Goal: Transaction & Acquisition: Book appointment/travel/reservation

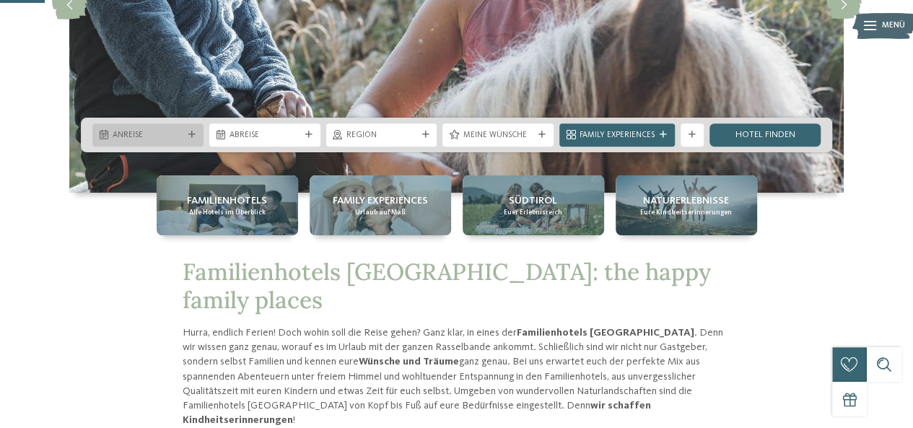
click at [180, 131] on span "Anreise" at bounding box center [148, 136] width 71 height 12
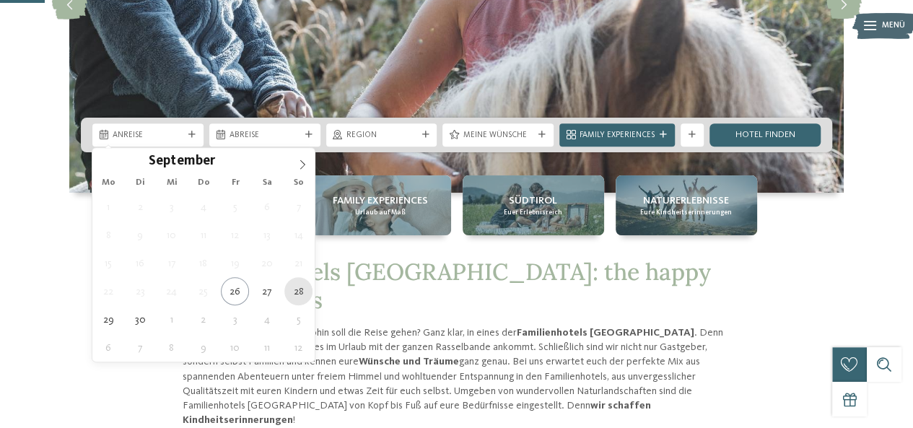
type div "28.09.2025"
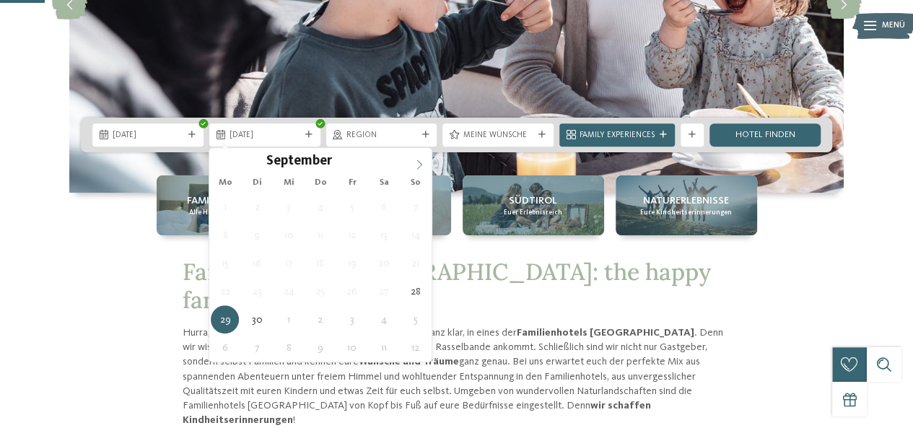
click at [420, 165] on icon at bounding box center [419, 163] width 5 height 9
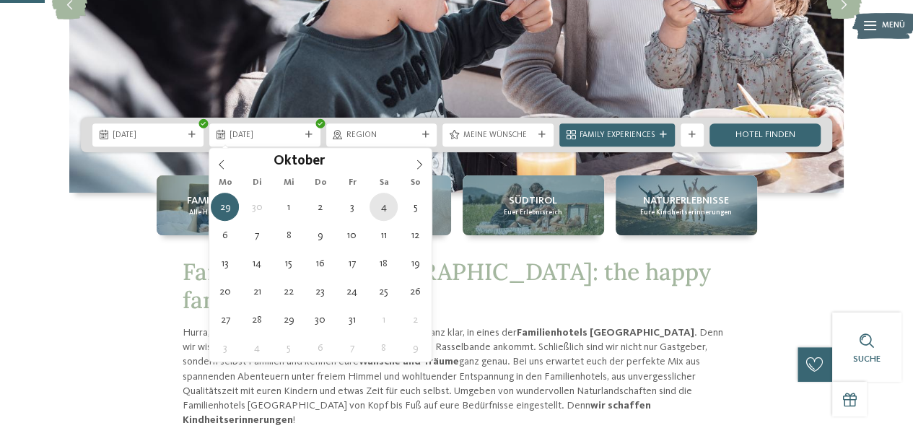
type div "[DATE]"
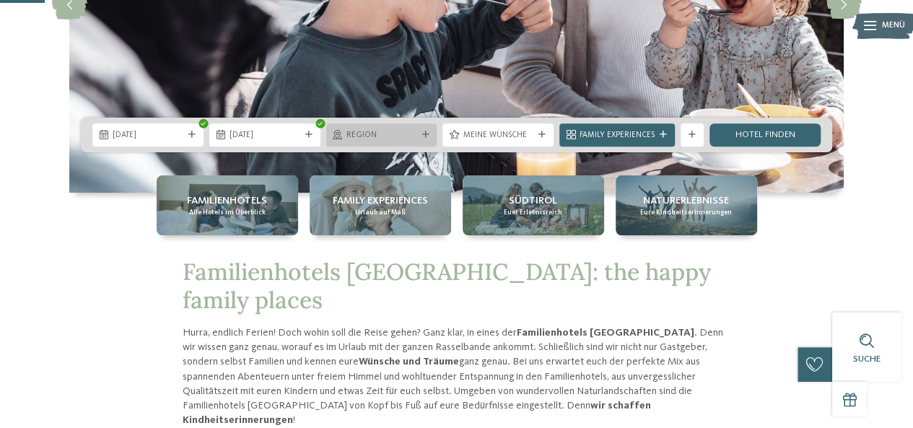
click at [428, 131] on icon at bounding box center [424, 134] width 7 height 7
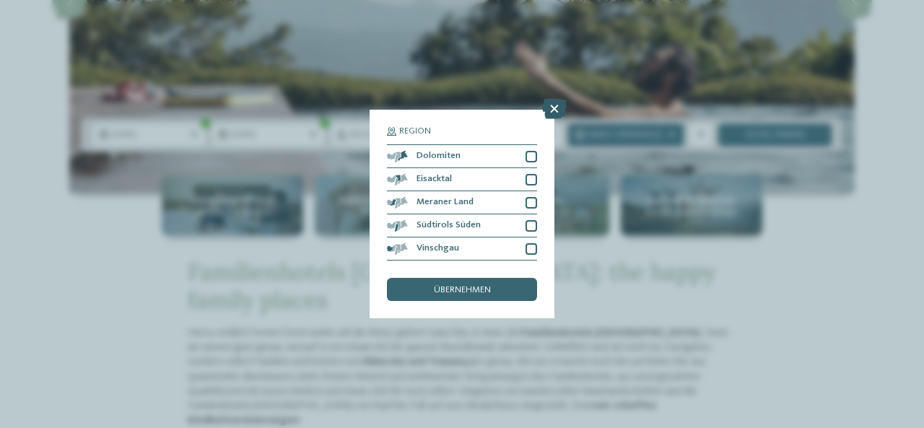
click at [551, 109] on icon at bounding box center [554, 109] width 25 height 20
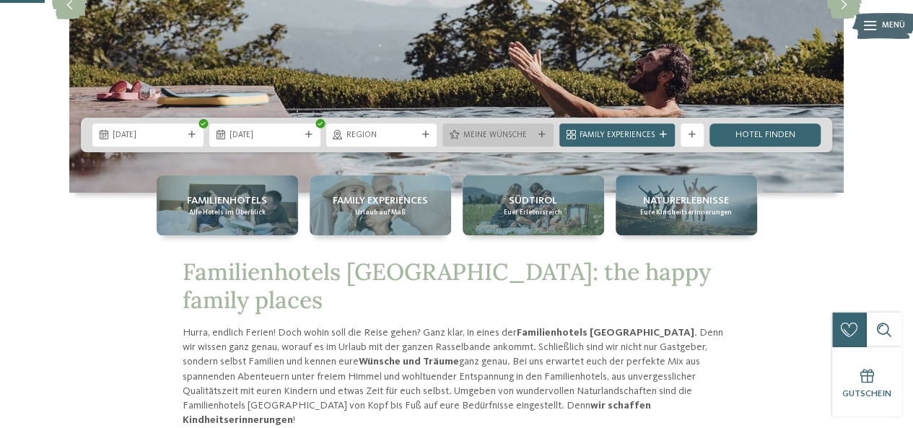
click at [541, 134] on icon at bounding box center [541, 134] width 7 height 7
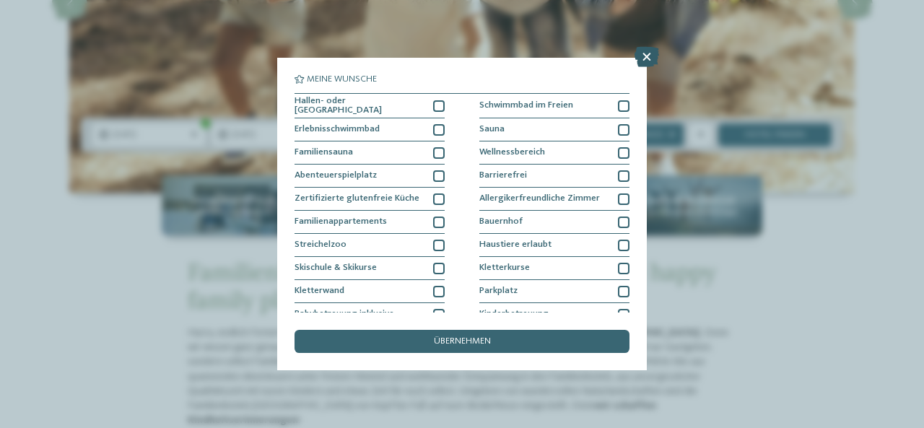
click at [649, 58] on icon at bounding box center [646, 57] width 25 height 20
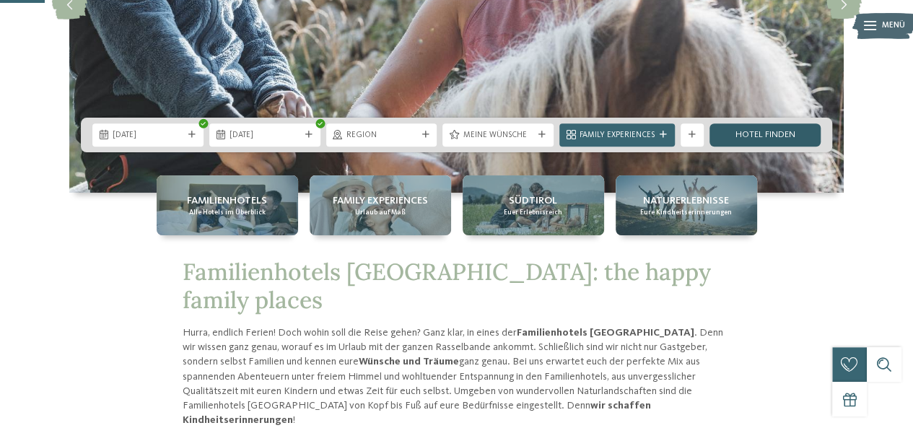
click at [753, 131] on link "Hotel finden" at bounding box center [764, 134] width 111 height 23
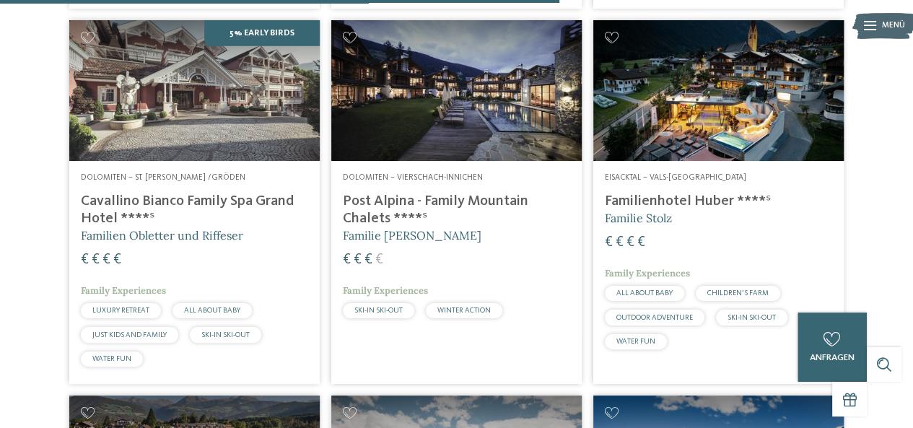
scroll to position [2220, 0]
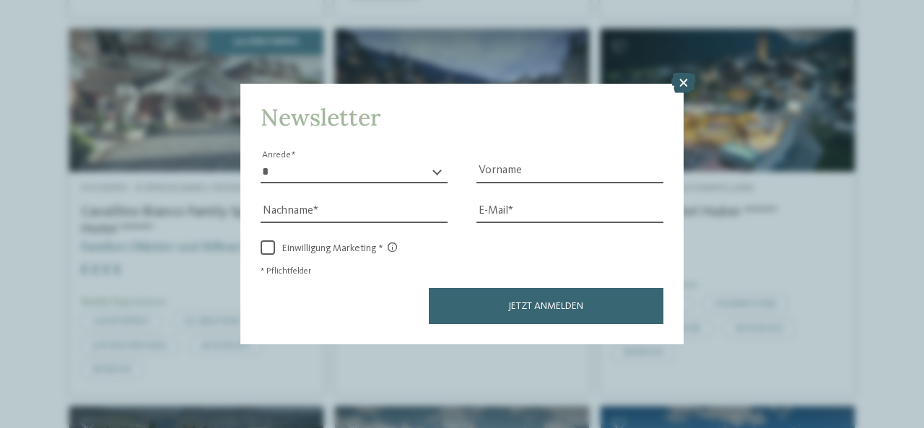
click at [682, 86] on icon at bounding box center [683, 83] width 25 height 20
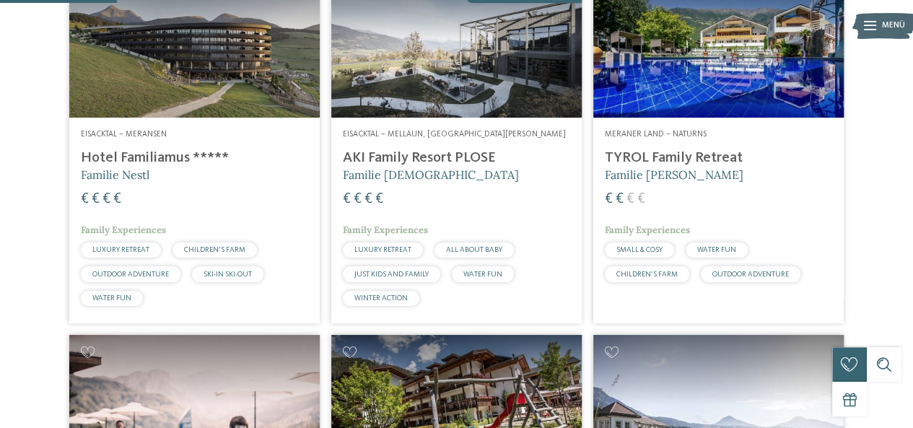
scroll to position [433, 0]
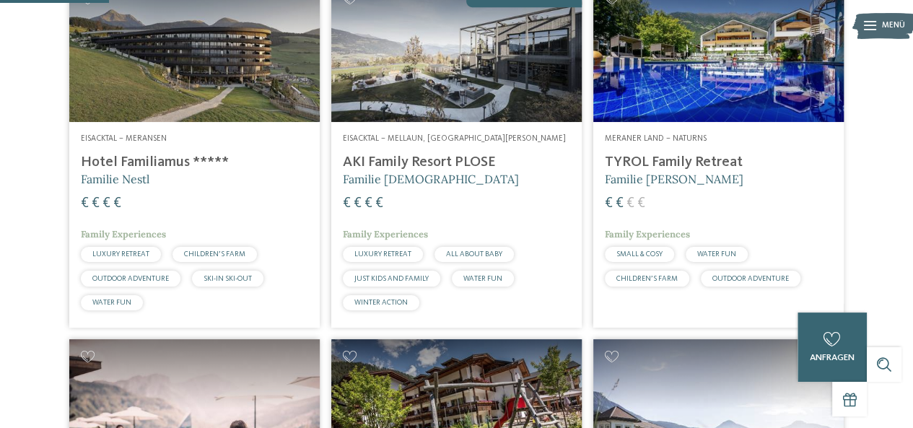
drag, startPoint x: 707, startPoint y: 183, endPoint x: 683, endPoint y: 138, distance: 50.7
click at [683, 122] on img at bounding box center [718, 51] width 250 height 141
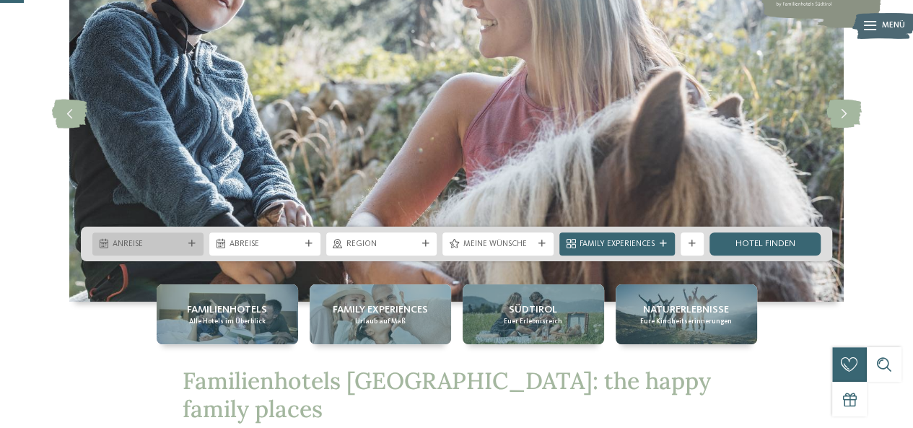
click at [147, 240] on span "Anreise" at bounding box center [148, 245] width 71 height 12
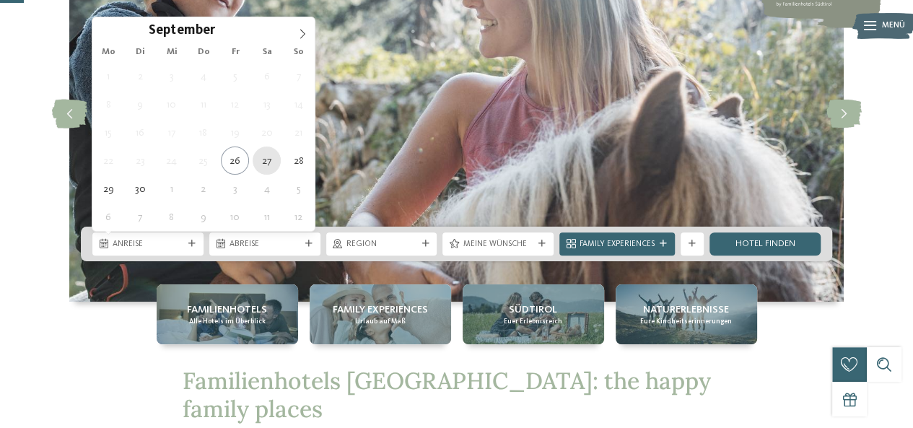
type div "27.09.2025"
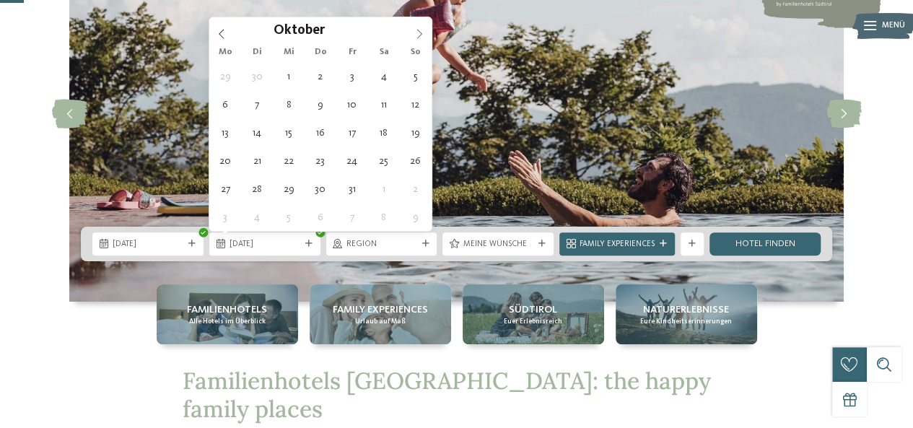
click at [423, 29] on icon at bounding box center [419, 34] width 10 height 10
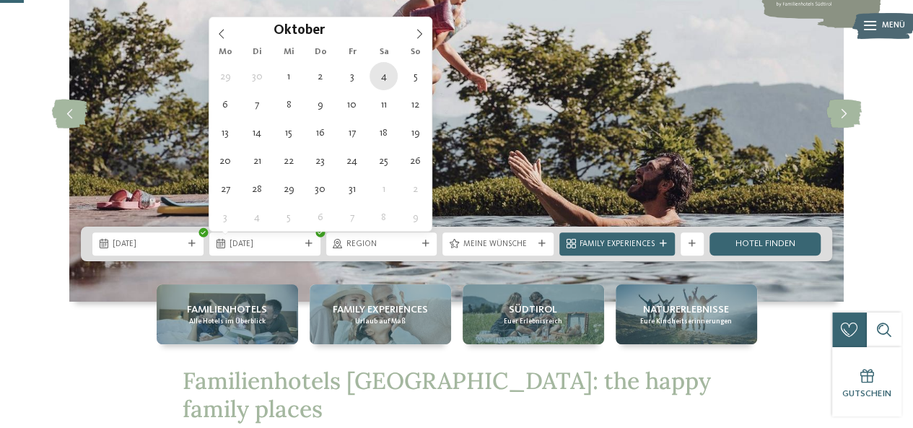
type div "[DATE]"
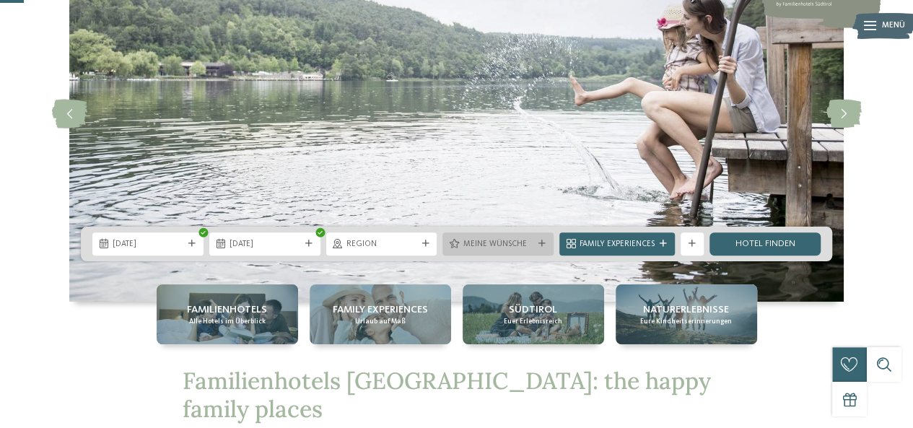
click at [494, 249] on span "Meine Wünsche" at bounding box center [498, 245] width 71 height 12
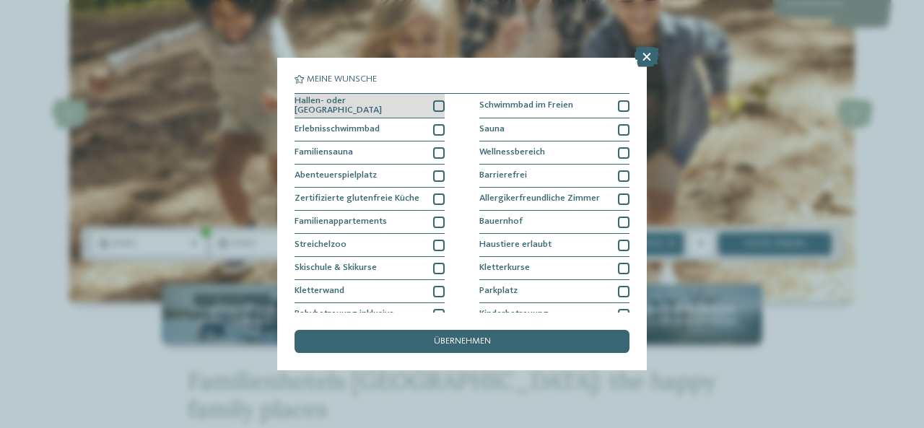
click at [433, 108] on div at bounding box center [439, 106] width 12 height 12
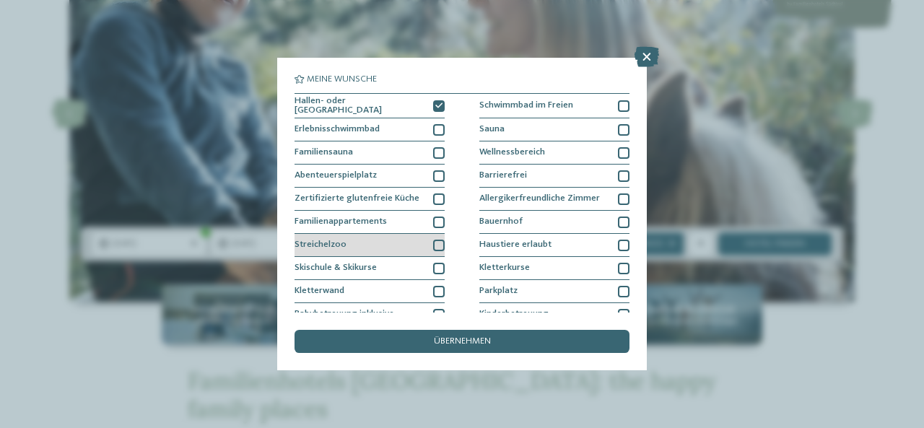
click at [436, 242] on div at bounding box center [439, 246] width 12 height 12
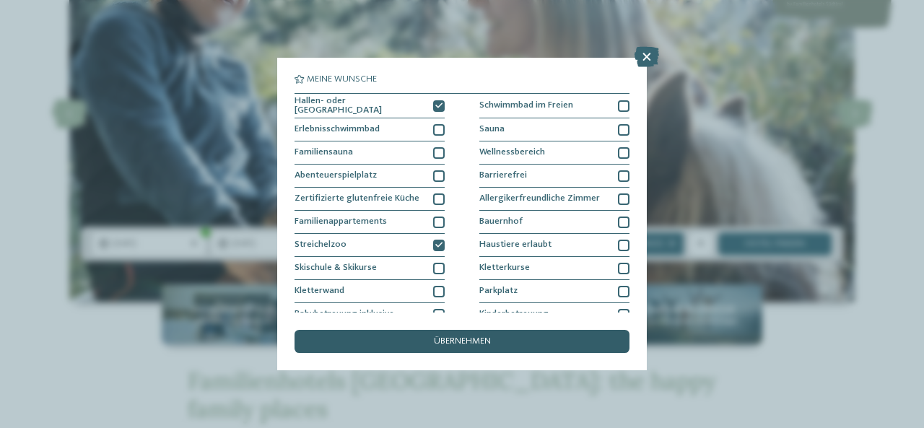
click at [439, 337] on span "übernehmen" at bounding box center [462, 341] width 57 height 9
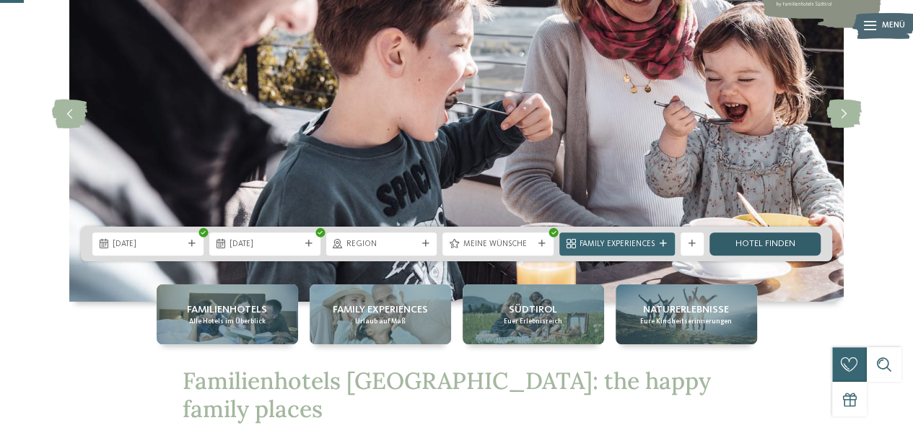
click at [783, 242] on link "Hotel finden" at bounding box center [764, 243] width 111 height 23
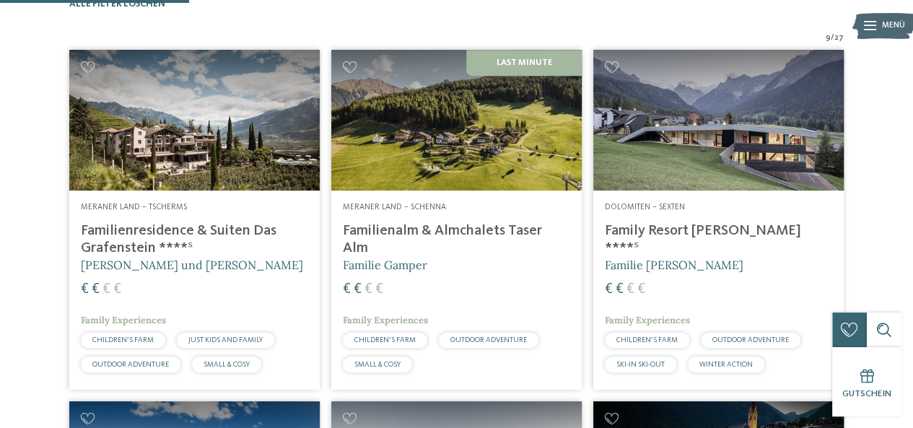
scroll to position [367, 0]
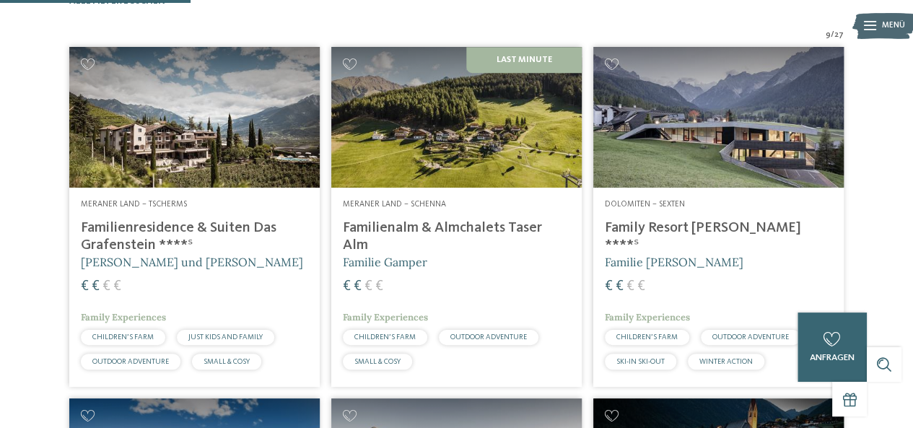
click at [249, 249] on h4 "Familienresidence & Suiten Das Grafenstein ****ˢ" at bounding box center [194, 236] width 227 height 35
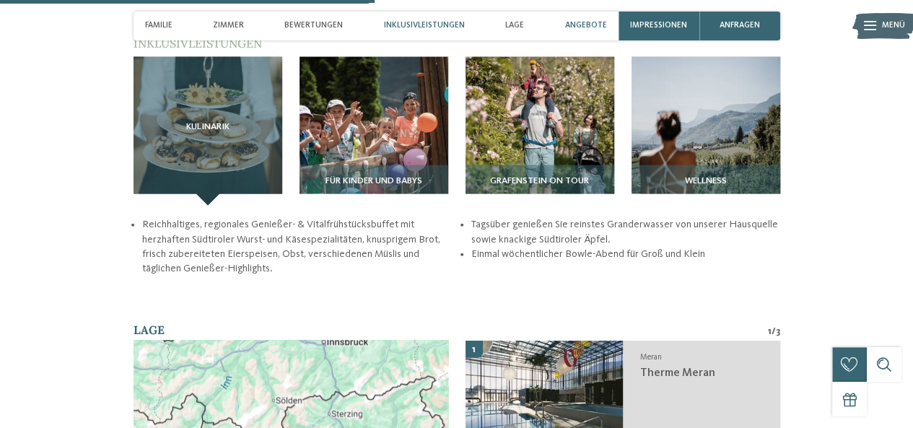
scroll to position [1617, 0]
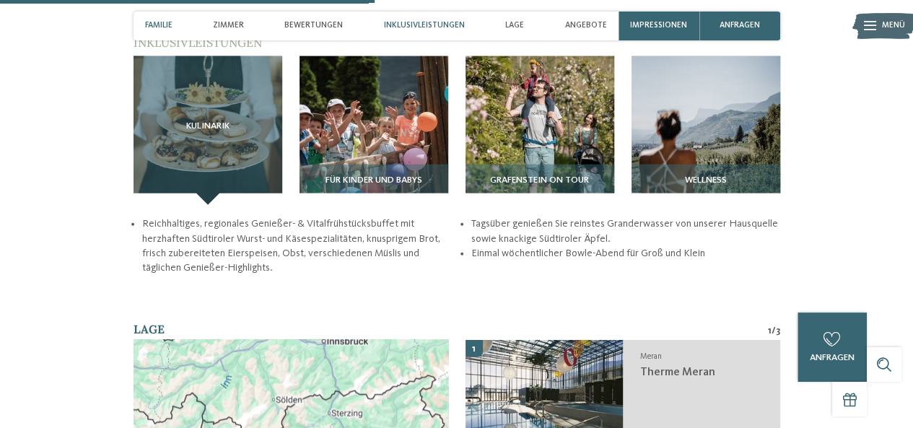
click at [165, 23] on span "Familie" at bounding box center [158, 25] width 27 height 9
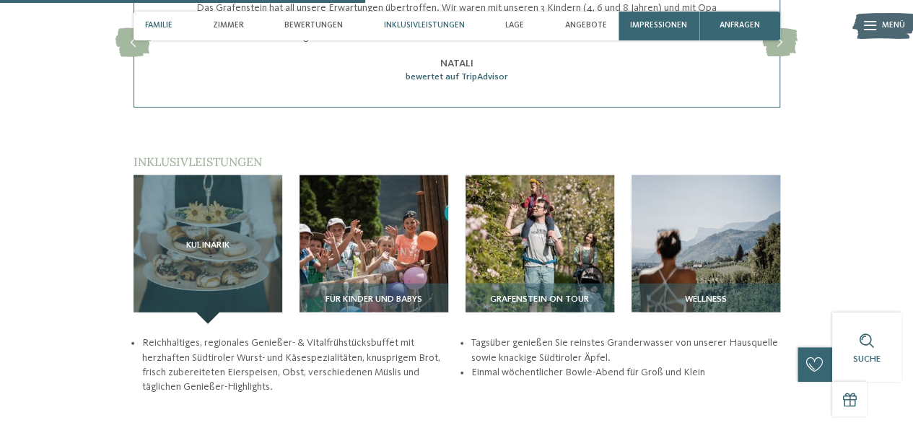
scroll to position [1588, 0]
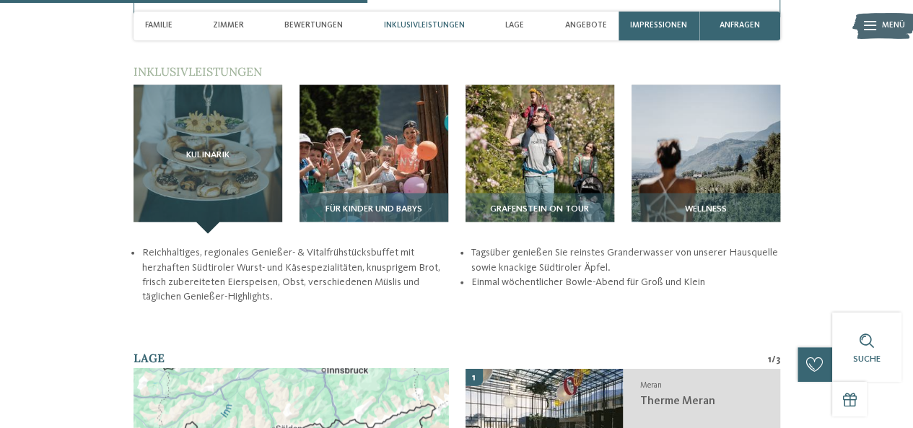
click at [316, 134] on img at bounding box center [373, 159] width 149 height 149
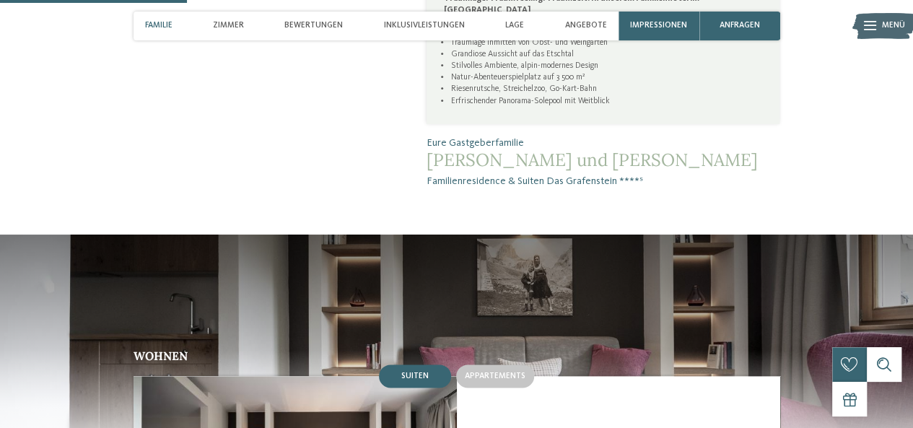
scroll to position [775, 0]
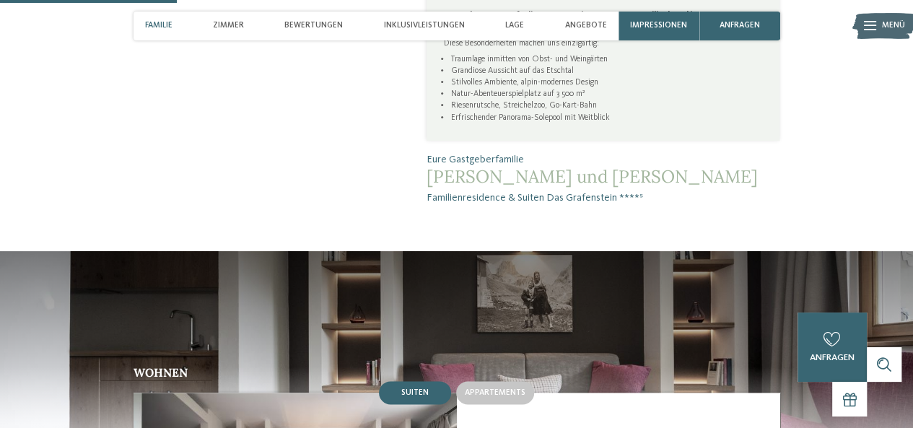
click at [155, 24] on span "Familie" at bounding box center [158, 25] width 27 height 9
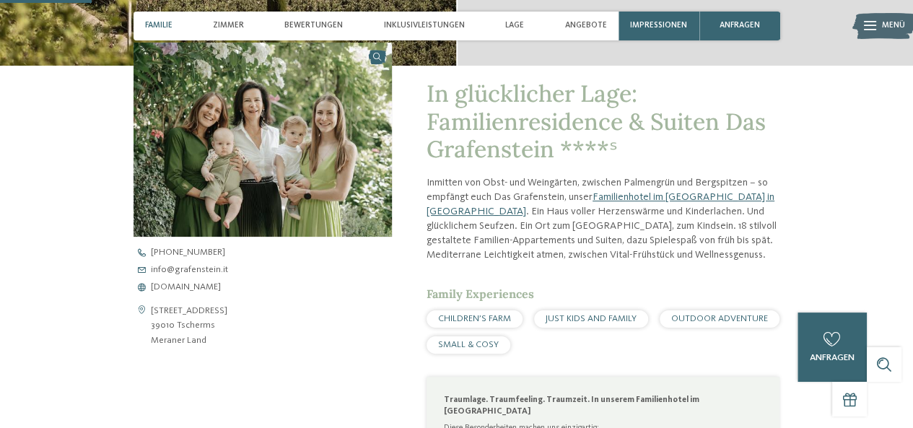
scroll to position [377, 0]
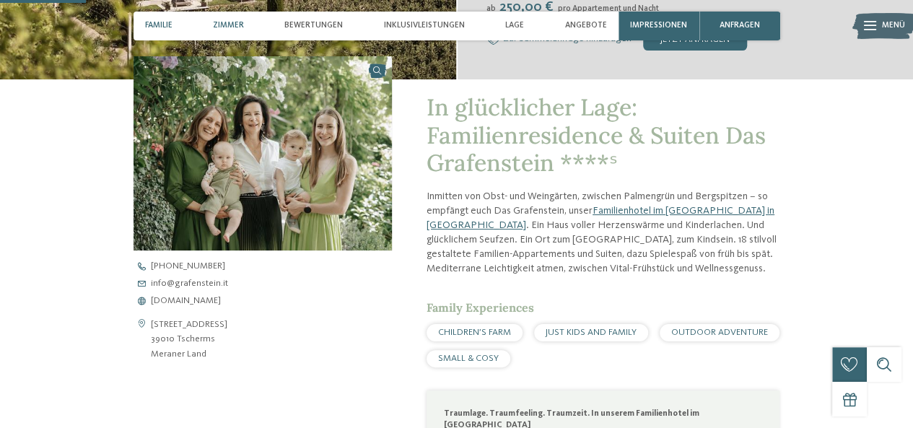
click at [227, 22] on span "Zimmer" at bounding box center [228, 25] width 31 height 9
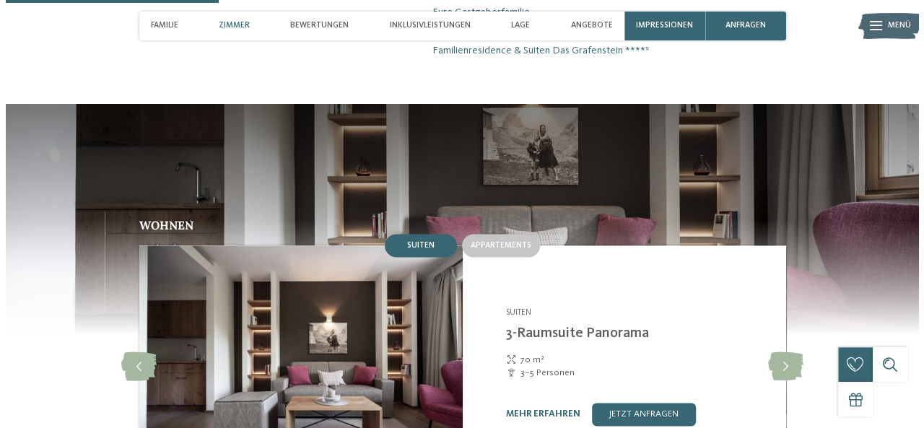
scroll to position [935, 0]
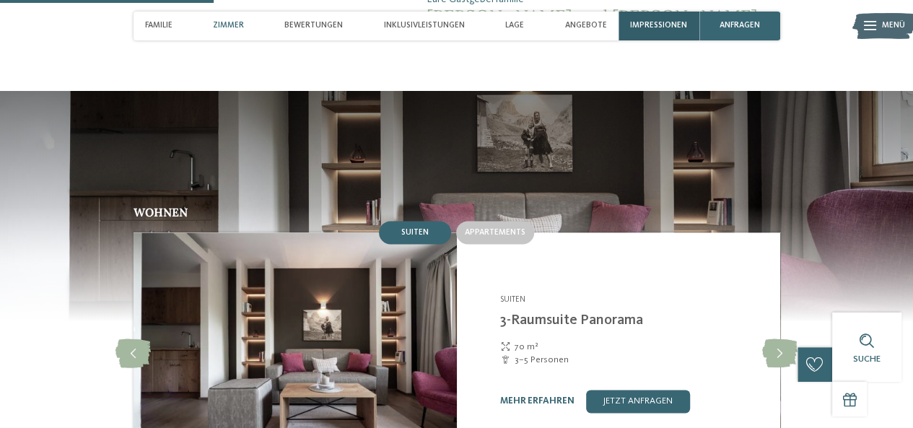
click at [648, 22] on span "Impressionen" at bounding box center [658, 25] width 57 height 9
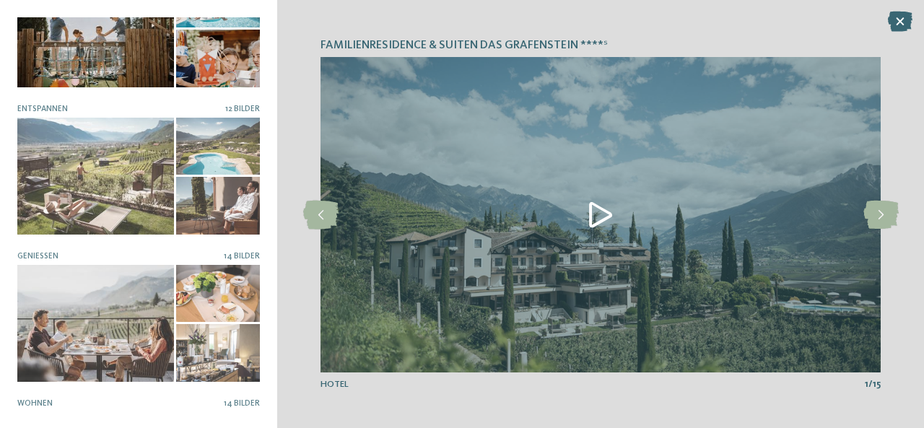
scroll to position [307, 0]
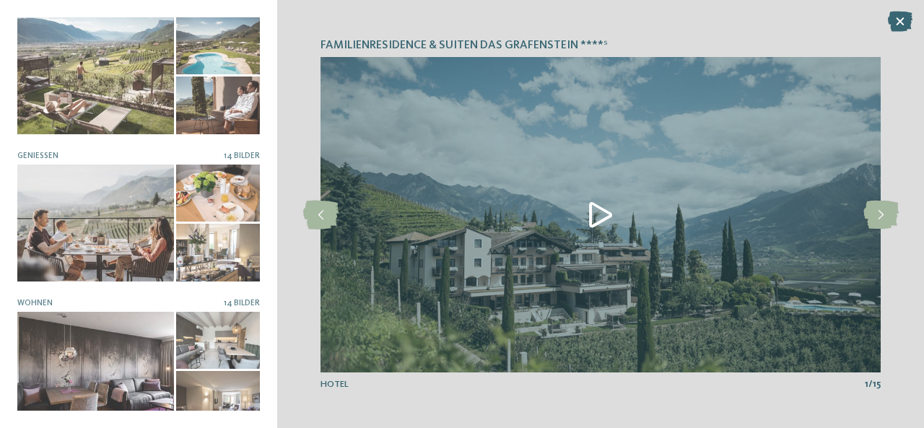
click at [601, 216] on img at bounding box center [600, 214] width 560 height 315
